Goal: Task Accomplishment & Management: Manage account settings

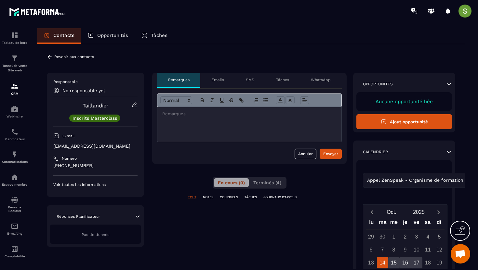
click at [84, 145] on p "[EMAIL_ADDRESS][DOMAIN_NAME]" at bounding box center [95, 146] width 84 height 6
copy div "[EMAIL_ADDRESS][DOMAIN_NAME]"
click at [48, 57] on icon at bounding box center [50, 57] width 4 height 4
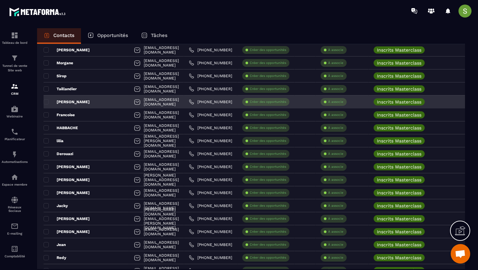
scroll to position [96, 0]
click at [78, 103] on div "[PERSON_NAME]" at bounding box center [86, 101] width 85 height 13
